Goal: Feedback & Contribution: Submit feedback/report problem

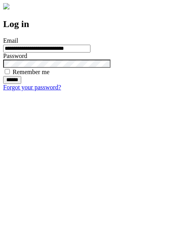
type input "**********"
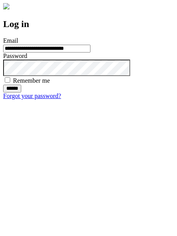
click at [21, 93] on input "******" at bounding box center [12, 89] width 18 height 8
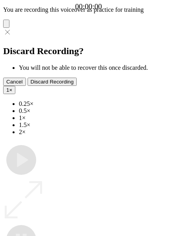
type input "**********"
